Goal: Navigation & Orientation: Find specific page/section

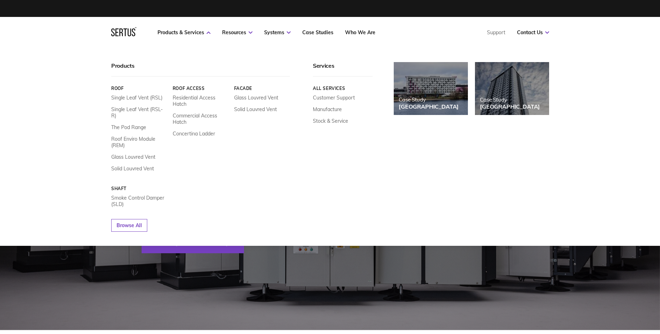
click at [119, 89] on link "Roof" at bounding box center [139, 88] width 56 height 5
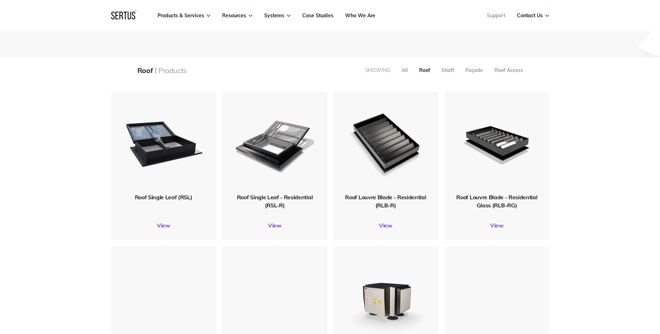
scroll to position [144, 0]
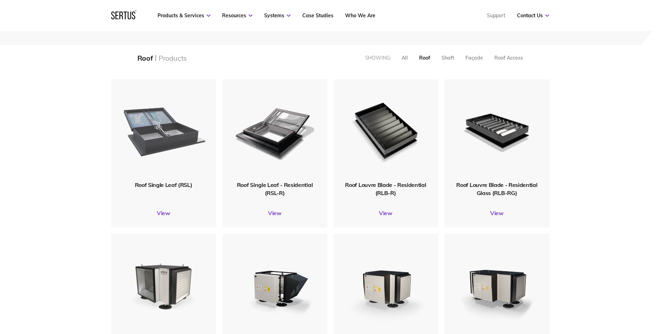
click at [159, 184] on div at bounding box center [163, 130] width 113 height 109
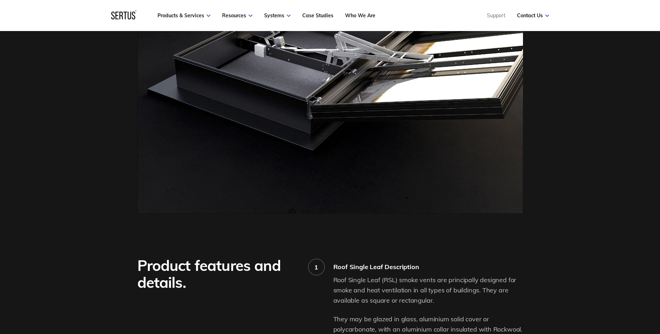
scroll to position [216, 0]
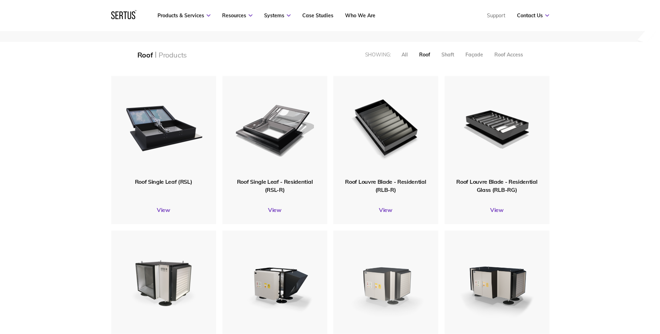
scroll to position [108, 0]
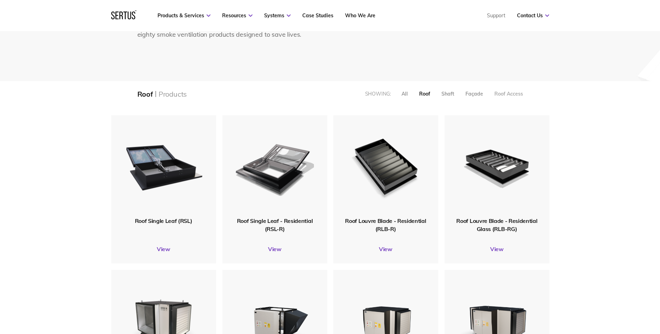
click at [497, 96] on div "Roof Access" at bounding box center [508, 94] width 29 height 6
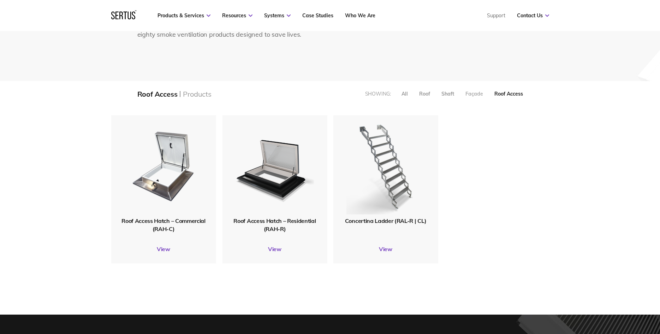
scroll to position [4, 4]
click at [478, 94] on div "Façade" at bounding box center [474, 94] width 18 height 6
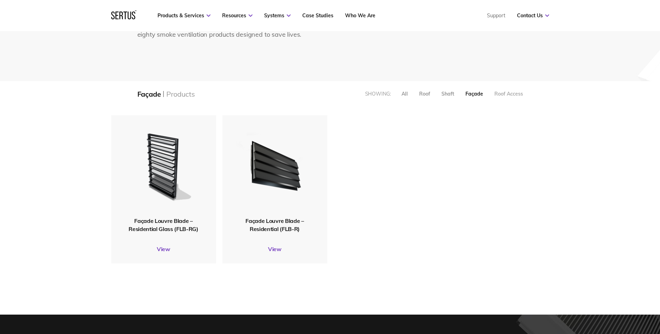
click at [514, 95] on div "Roof Access" at bounding box center [508, 94] width 29 height 6
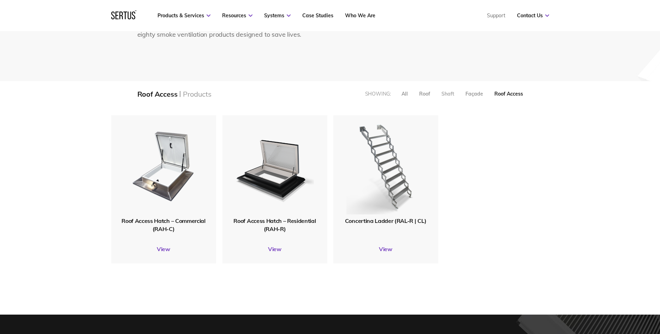
click at [448, 94] on div "Shaft" at bounding box center [447, 94] width 13 height 6
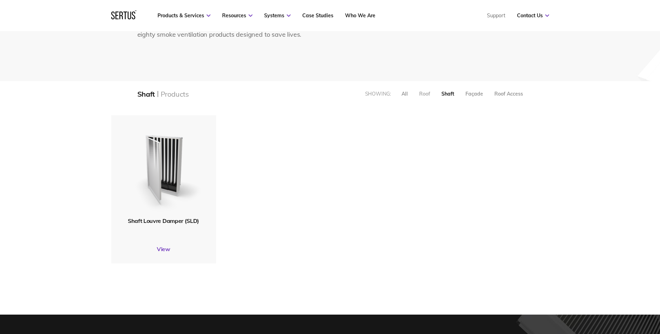
click at [424, 94] on div "Roof" at bounding box center [424, 94] width 11 height 6
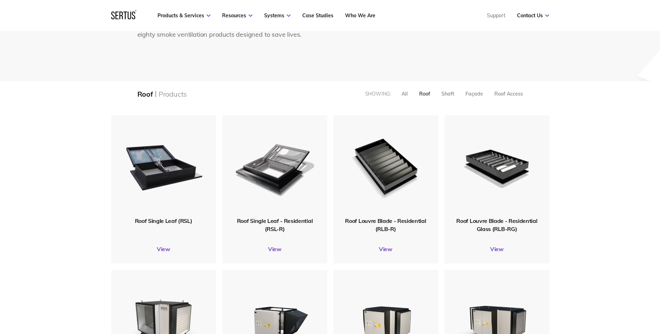
scroll to position [4, 4]
click at [404, 93] on div "All" at bounding box center [404, 94] width 6 height 6
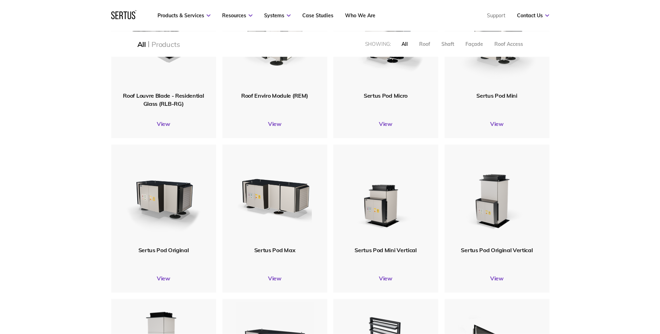
scroll to position [432, 0]
